Goal: Navigation & Orientation: Find specific page/section

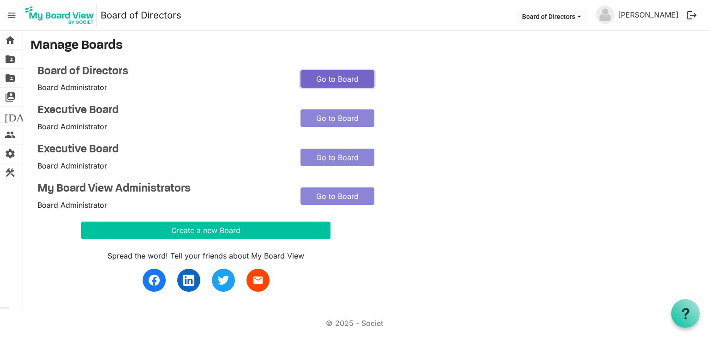
click at [323, 75] on link "Go to Board" at bounding box center [337, 79] width 74 height 18
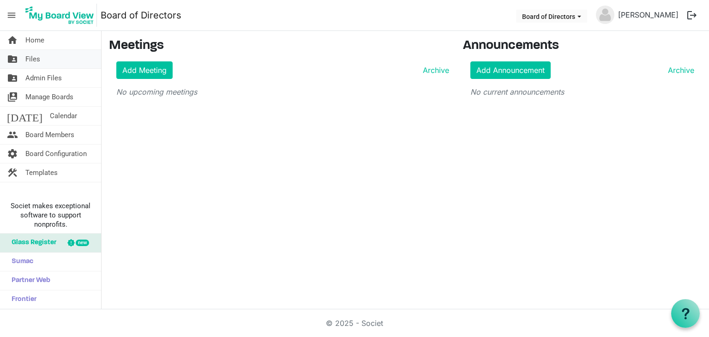
click at [32, 56] on span "Files" at bounding box center [32, 59] width 15 height 18
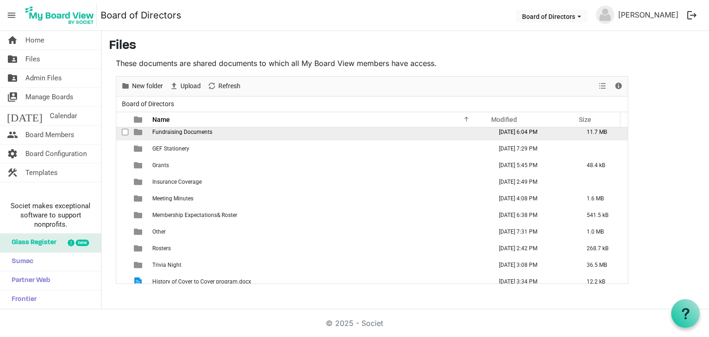
scroll to position [126, 0]
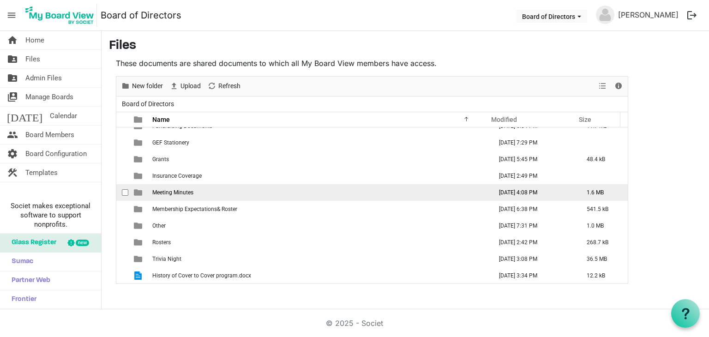
click at [254, 186] on td "Meeting Minutes" at bounding box center [320, 192] width 340 height 17
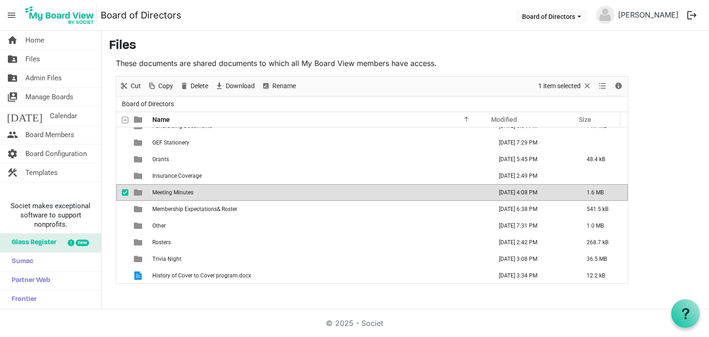
click at [212, 191] on td "Meeting Minutes" at bounding box center [320, 192] width 340 height 17
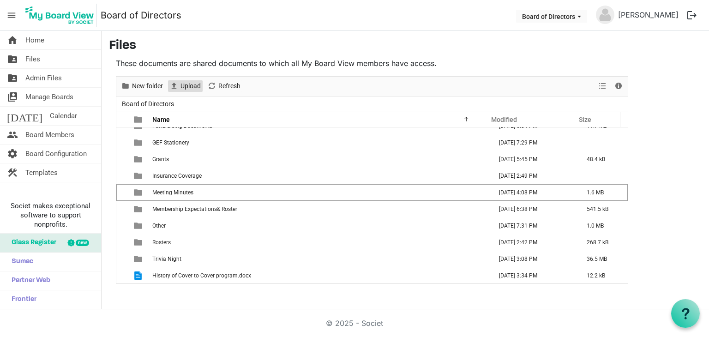
click at [190, 84] on span "Upload" at bounding box center [191, 86] width 22 height 12
click at [192, 85] on span "Upload" at bounding box center [191, 86] width 22 height 12
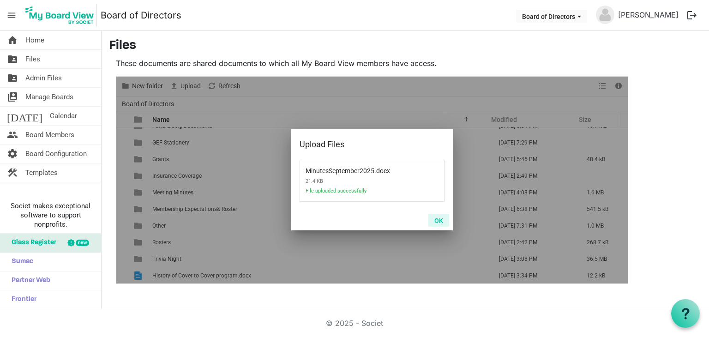
click at [437, 222] on button "OK" at bounding box center [438, 220] width 21 height 13
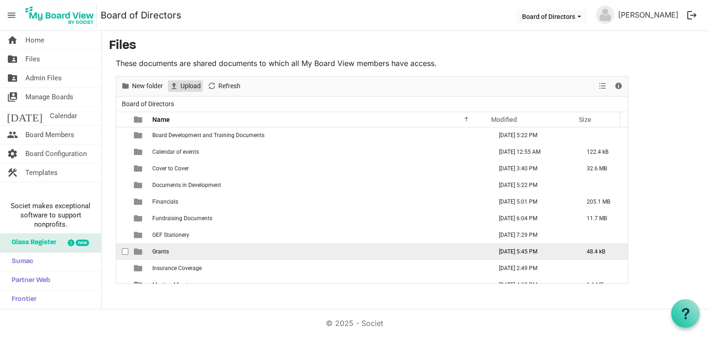
scroll to position [143, 0]
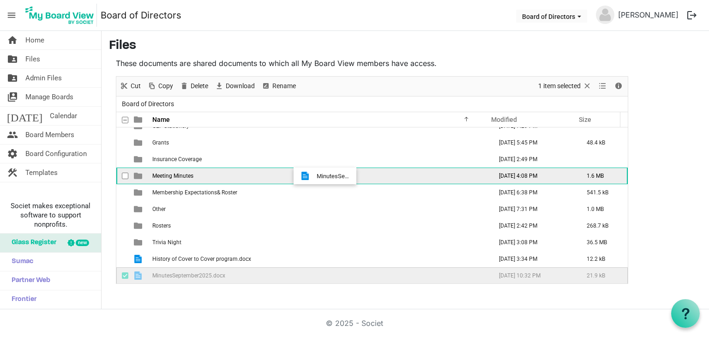
drag, startPoint x: 313, startPoint y: 272, endPoint x: 314, endPoint y: 176, distance: 96.0
click at [314, 176] on tbody "Agendas September 14, 2025 5:58 PM 1.7 MB Approved & Permanent Documents August…" at bounding box center [371, 134] width 511 height 299
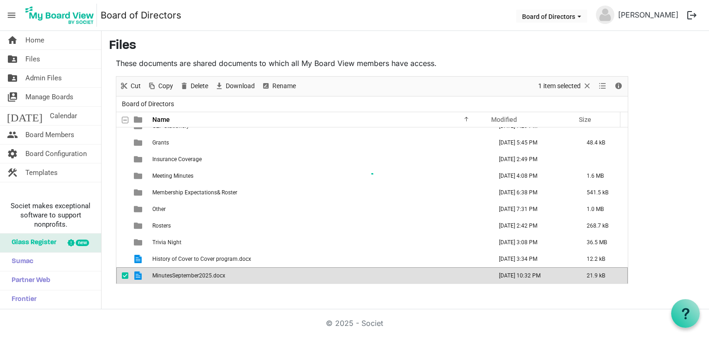
scroll to position [126, 0]
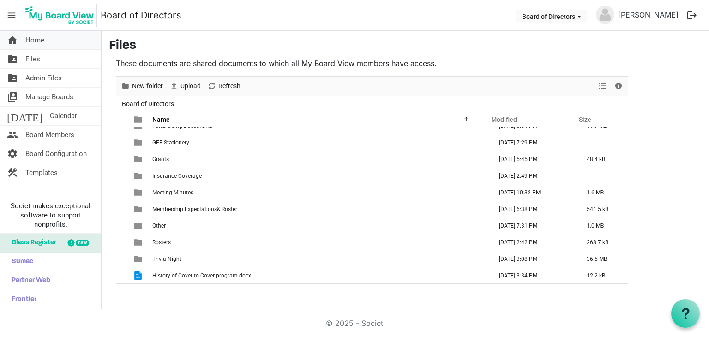
click at [49, 42] on link "home Home" at bounding box center [50, 40] width 101 height 18
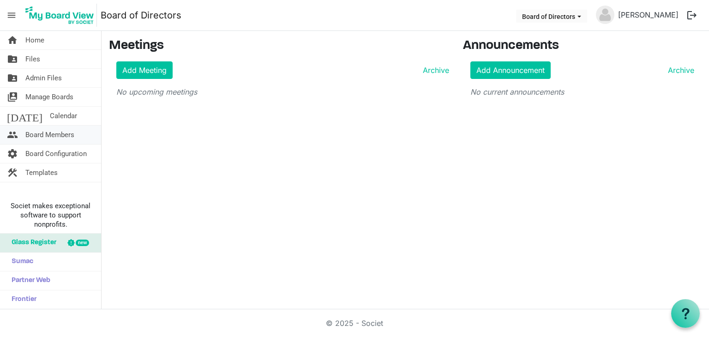
click at [56, 133] on span "Board Members" at bounding box center [49, 135] width 49 height 18
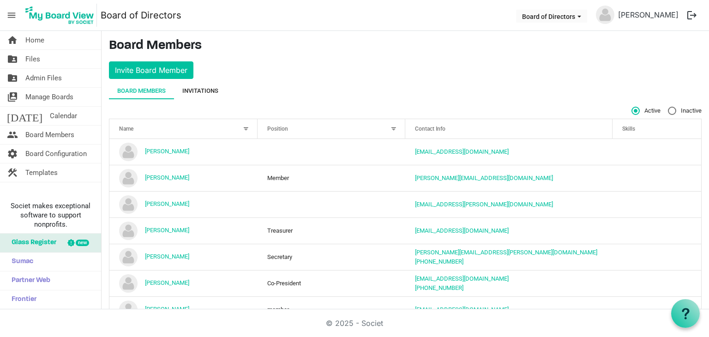
click at [209, 91] on div "Invitations" at bounding box center [200, 90] width 36 height 9
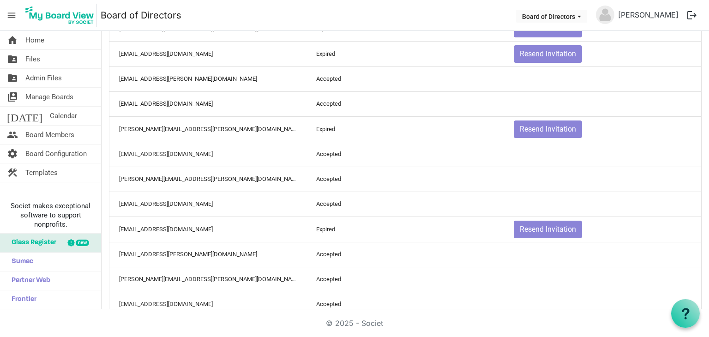
scroll to position [356, 0]
